Goal: Check status

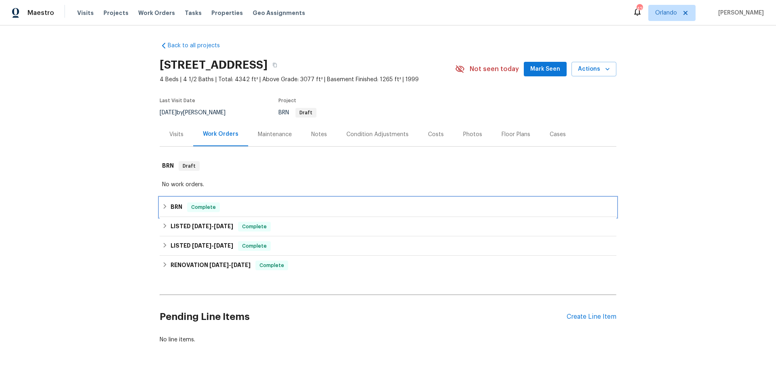
click at [250, 209] on div "BRN Complete" at bounding box center [388, 207] width 452 height 10
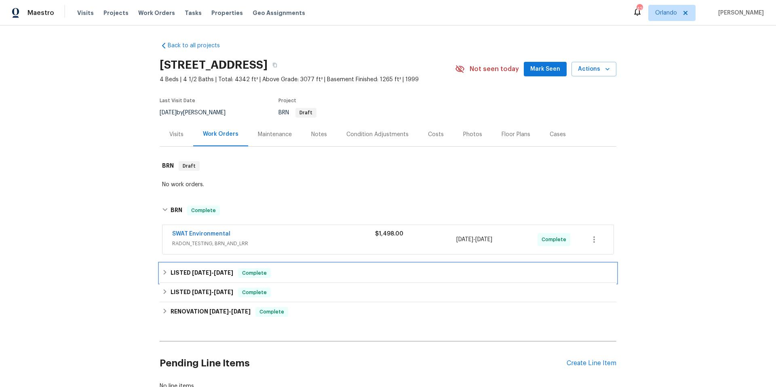
click at [322, 270] on div "LISTED [DATE] - [DATE] Complete" at bounding box center [388, 273] width 452 height 10
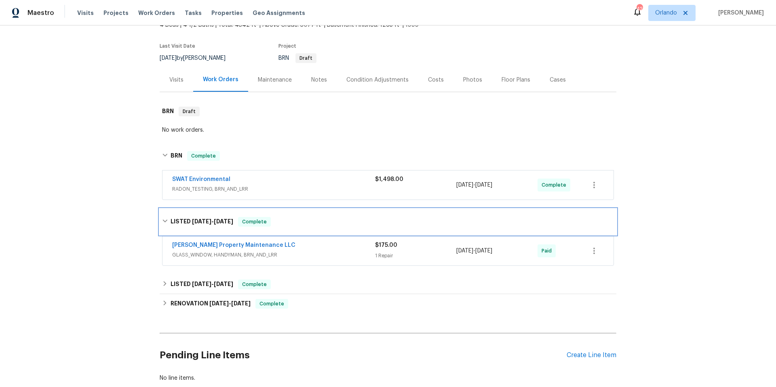
scroll to position [63, 0]
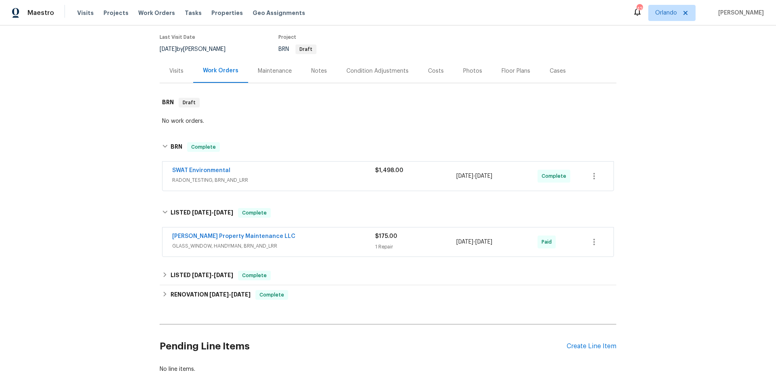
click at [326, 242] on span "GLASS_WINDOW, HANDYMAN, BRN_AND_LRR" at bounding box center [273, 246] width 203 height 8
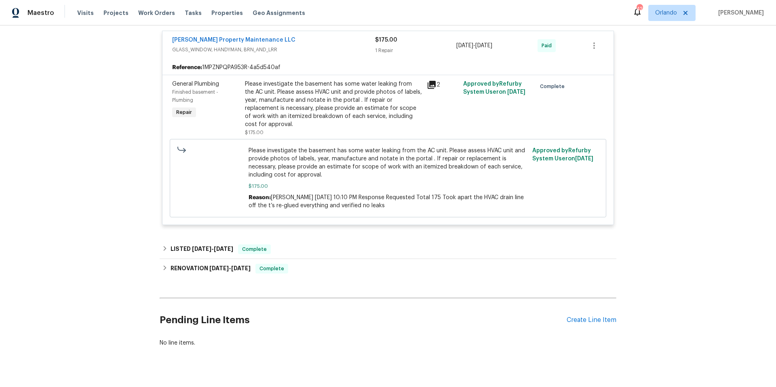
scroll to position [267, 0]
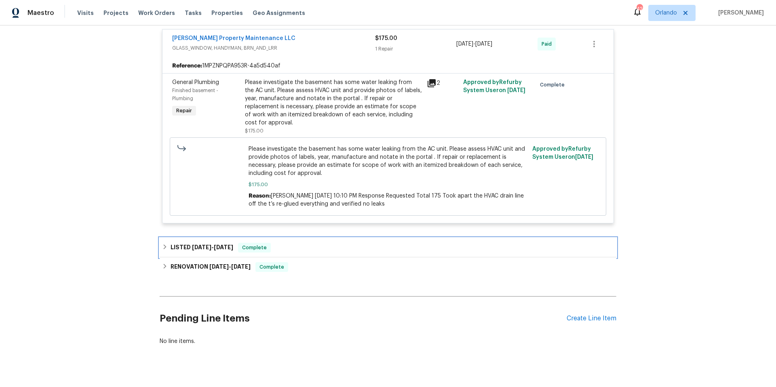
click at [322, 250] on div "LISTED [DATE] - [DATE] Complete" at bounding box center [388, 248] width 452 height 10
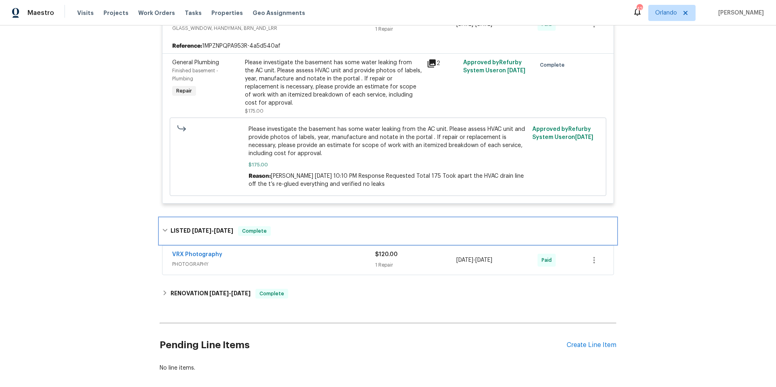
scroll to position [334, 0]
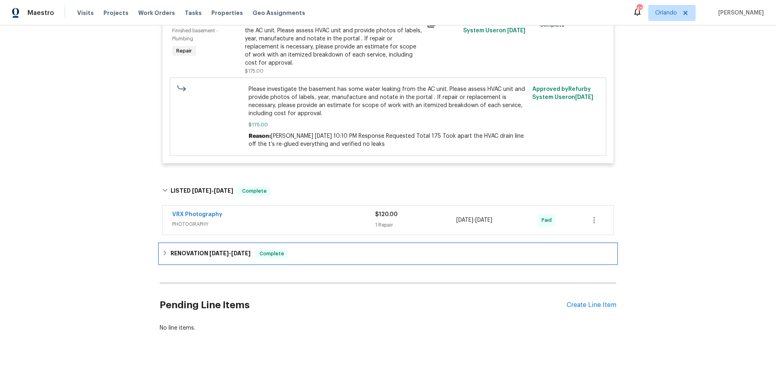
click at [322, 250] on div "RENOVATION [DATE] - [DATE] Complete" at bounding box center [388, 254] width 452 height 10
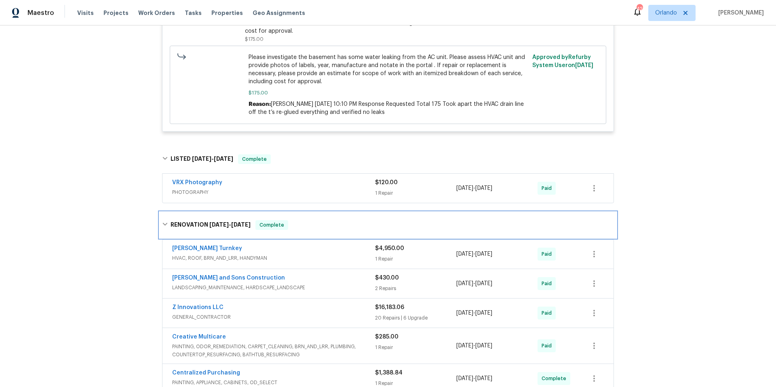
scroll to position [367, 0]
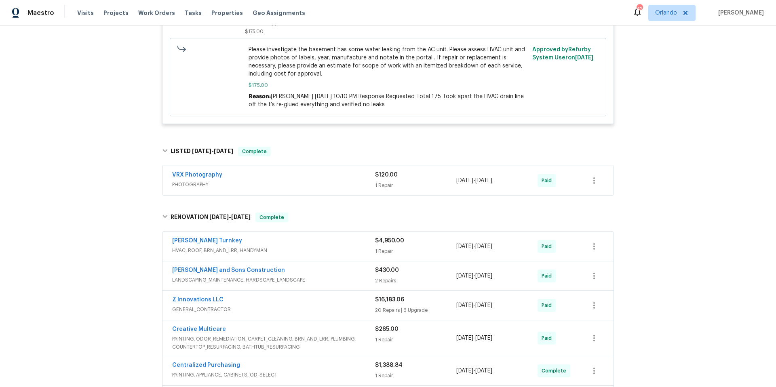
click at [322, 250] on span "HVAC, ROOF, BRN_AND_LRR, HANDYMAN" at bounding box center [273, 250] width 203 height 8
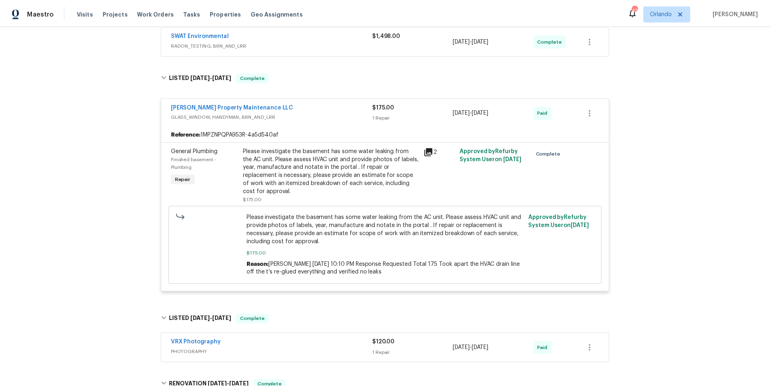
scroll to position [0, 0]
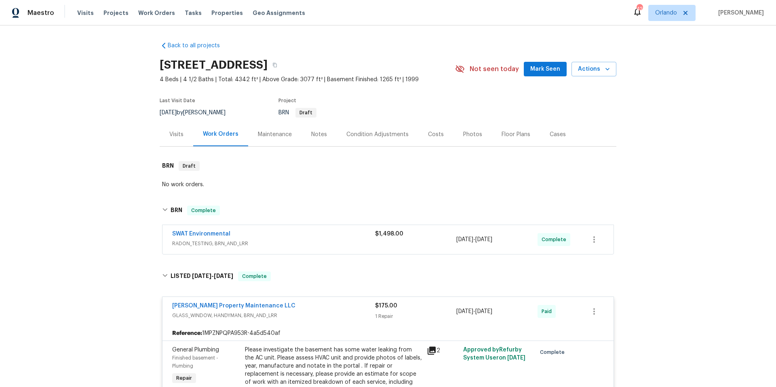
click at [266, 237] on div "SWAT Environmental" at bounding box center [273, 235] width 203 height 10
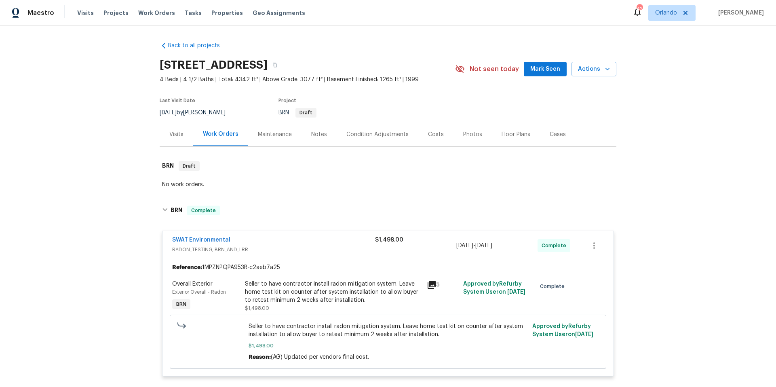
click at [311, 132] on div "Notes" at bounding box center [319, 134] width 16 height 8
